Goal: Information Seeking & Learning: Stay updated

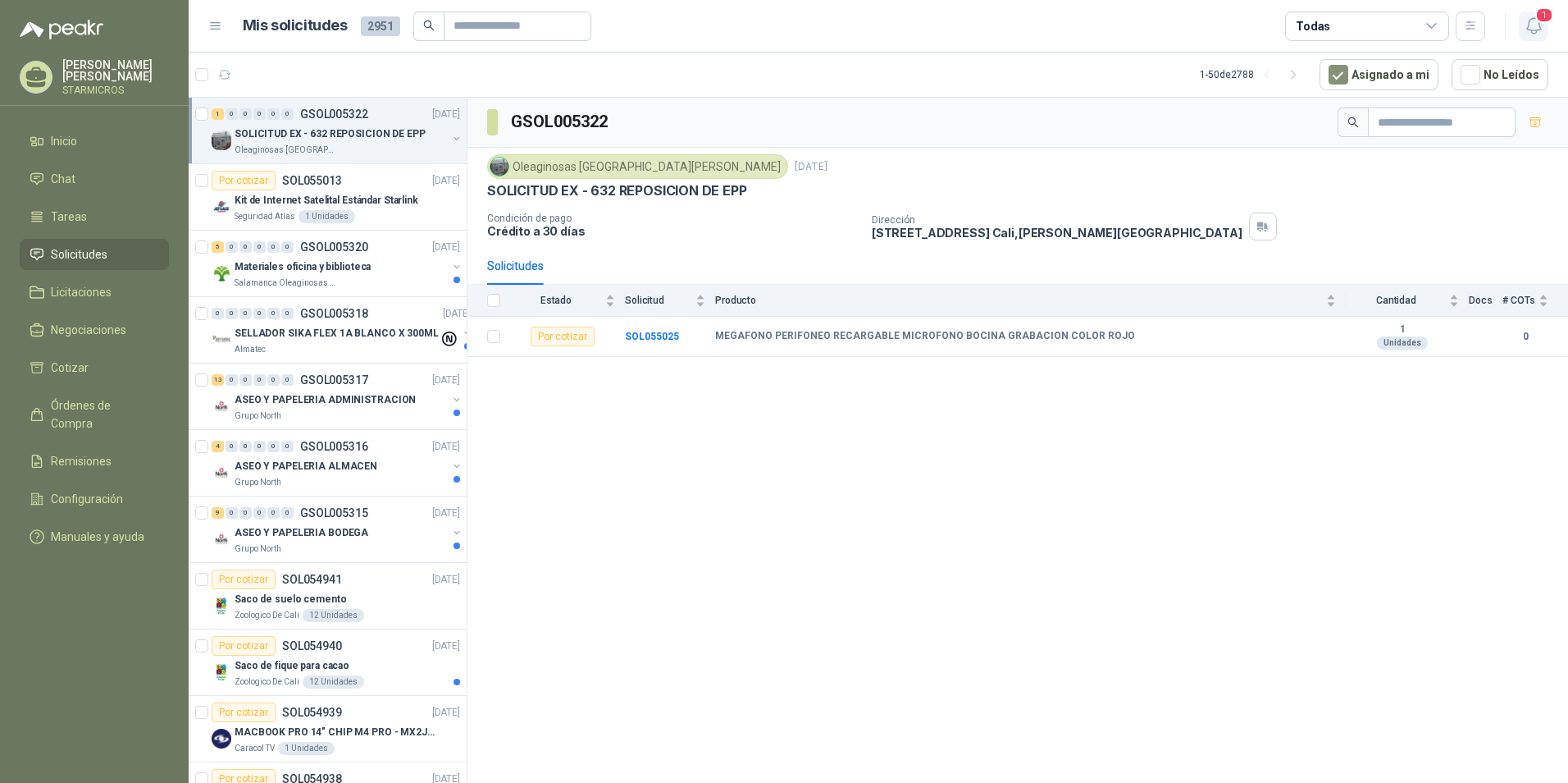
click at [1525, 22] on icon "button" at bounding box center [1534, 25] width 21 height 21
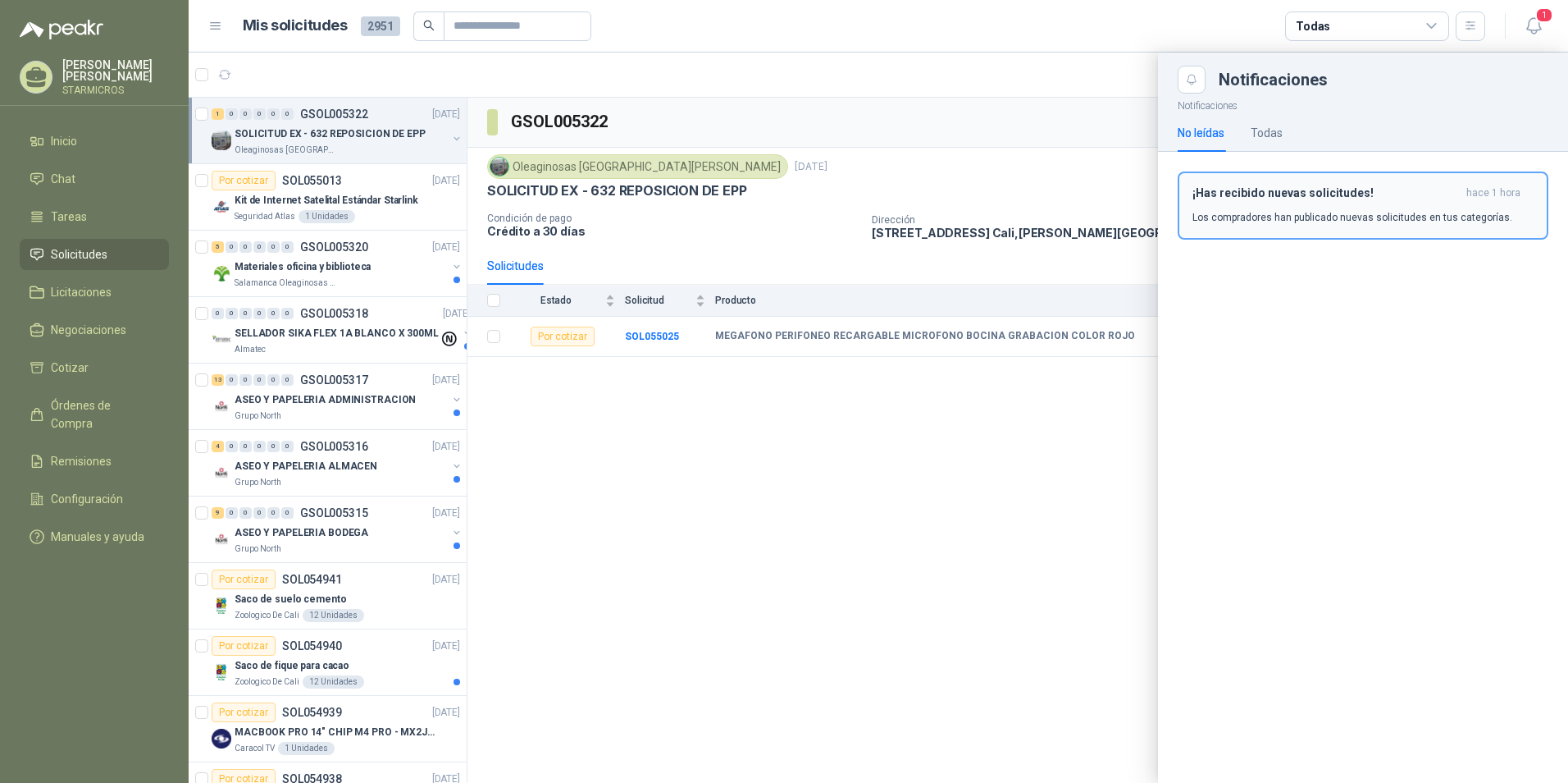
click at [1310, 219] on p "Los compradores han publicado nuevas solicitudes en tus categorías." at bounding box center [1352, 217] width 320 height 14
